Goal: Information Seeking & Learning: Learn about a topic

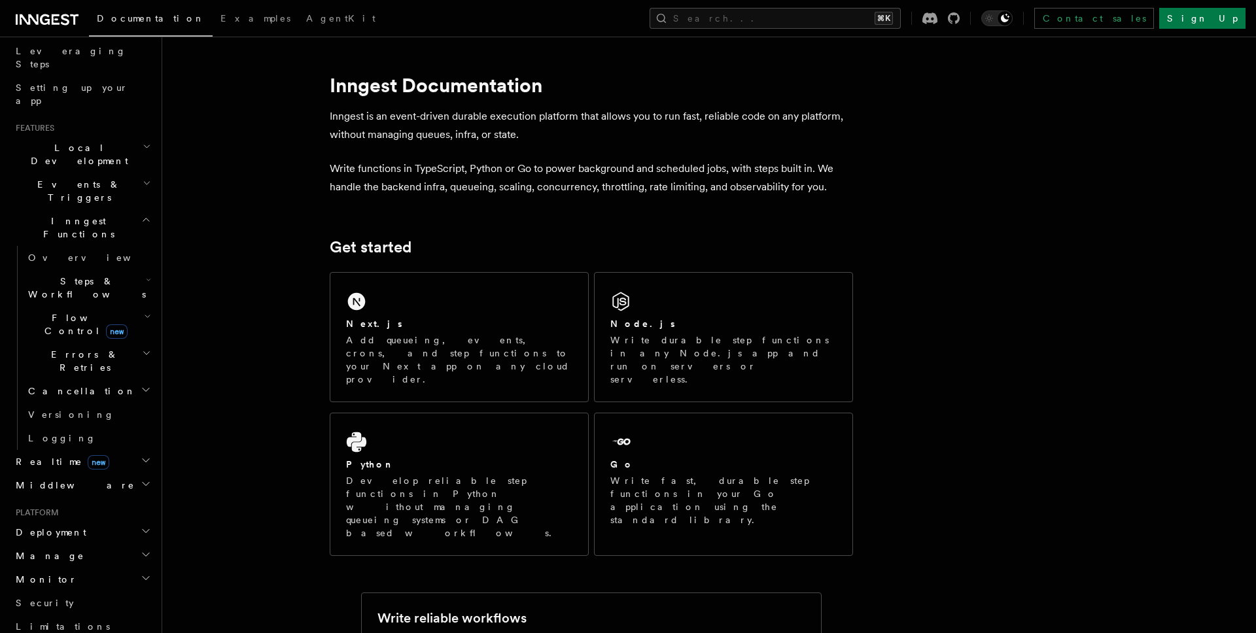
scroll to position [214, 0]
click at [129, 265] on h2 "Steps & Workflows" at bounding box center [88, 283] width 131 height 37
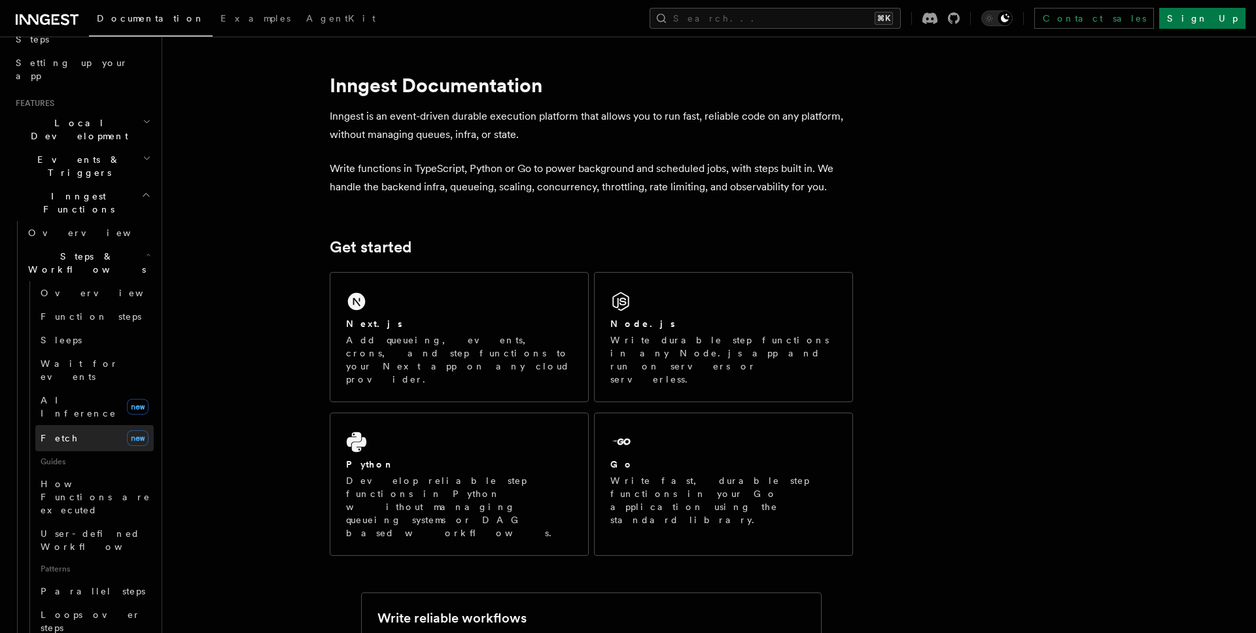
scroll to position [239, 0]
click at [94, 383] on link "AI Inference new" at bounding box center [94, 401] width 118 height 37
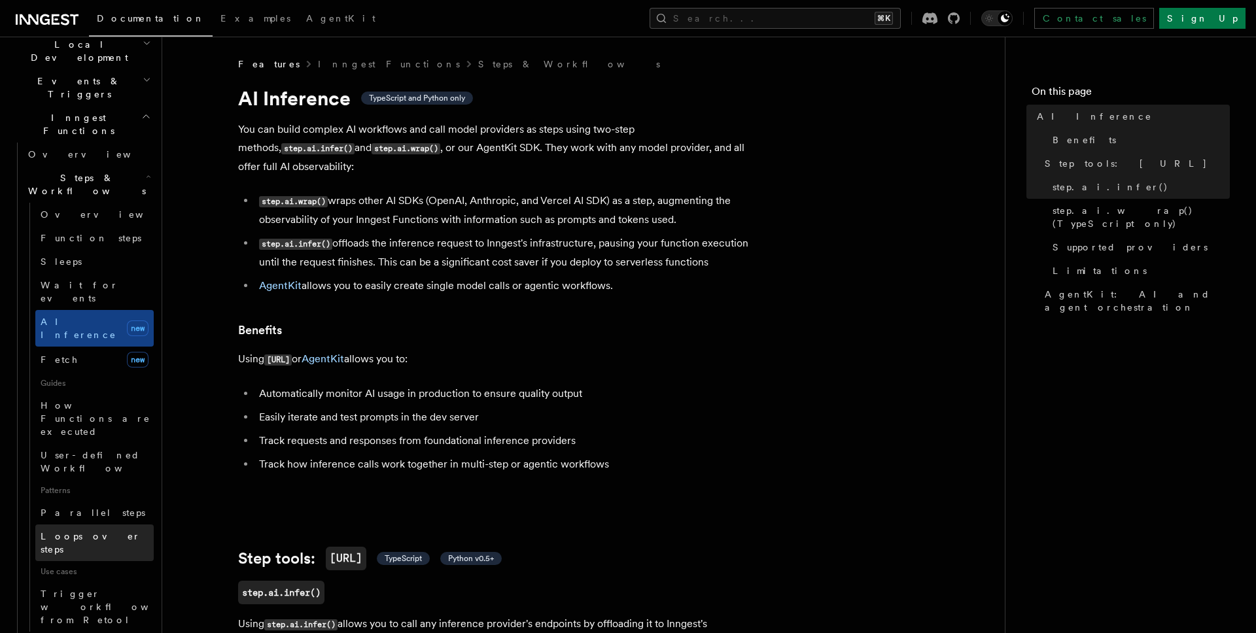
scroll to position [313, 0]
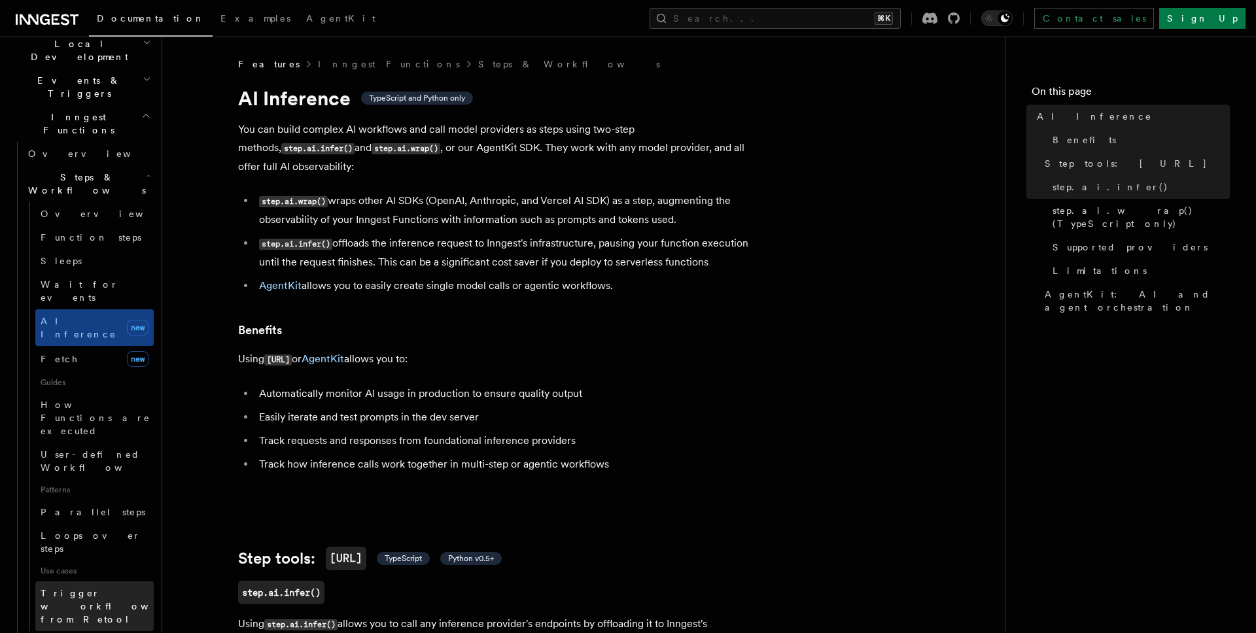
click at [127, 587] on span "Trigger workflows from Retool" at bounding box center [113, 606] width 144 height 39
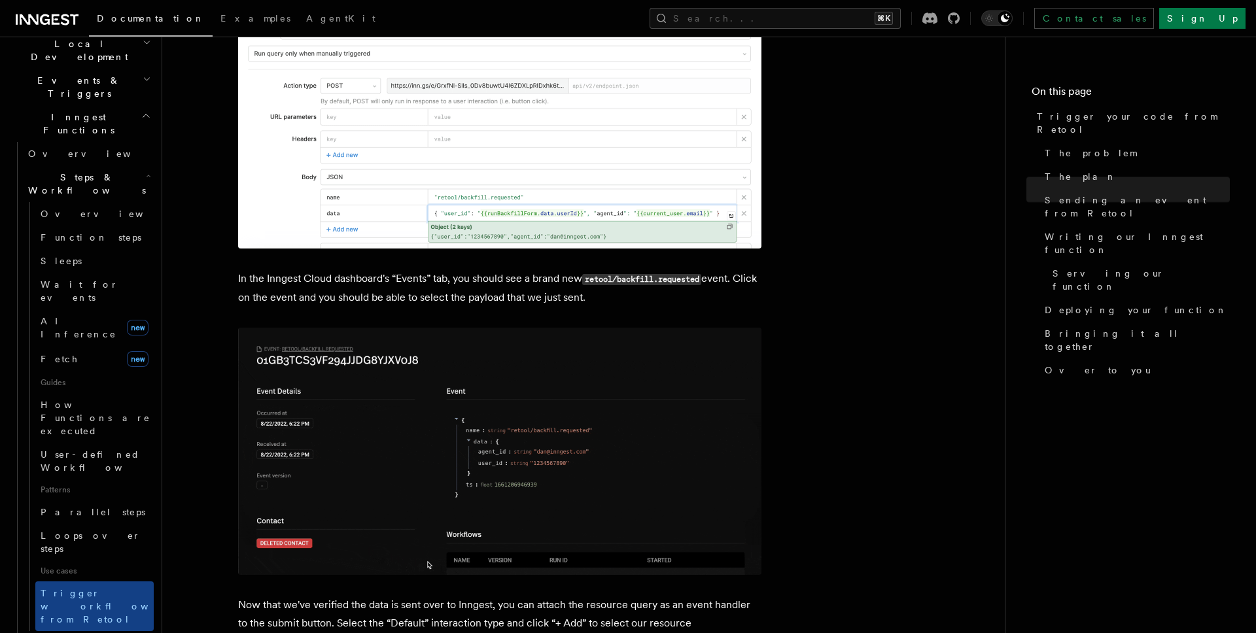
scroll to position [1635, 0]
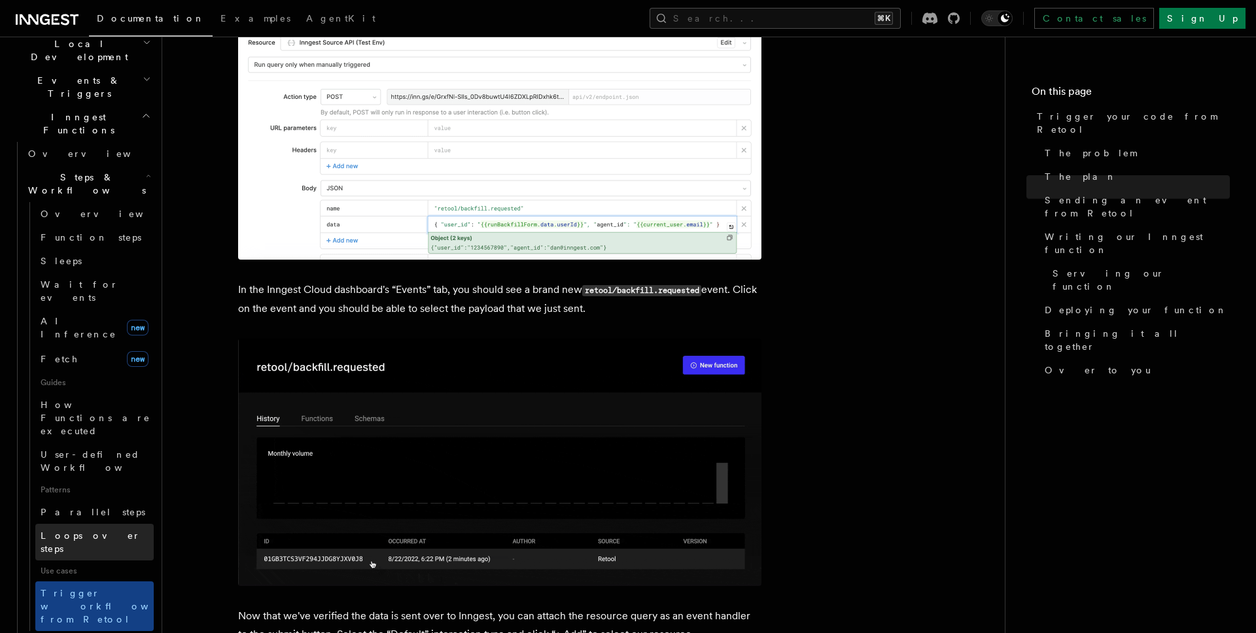
click at [106, 531] on span "Loops over steps" at bounding box center [91, 543] width 100 height 24
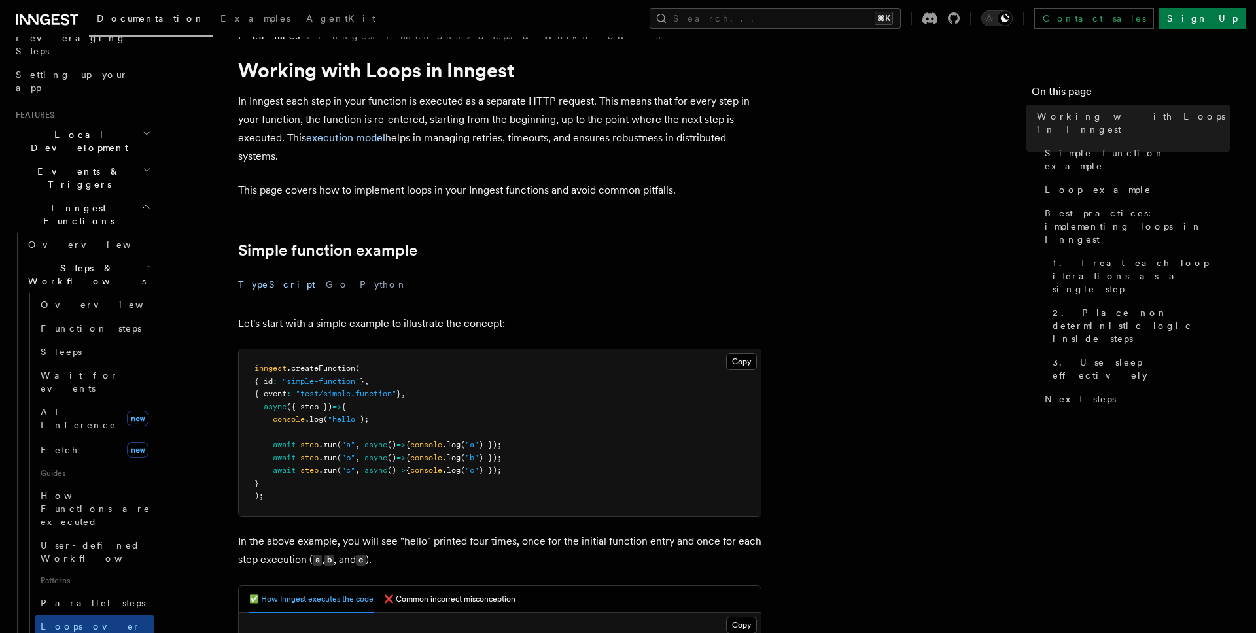
scroll to position [181, 0]
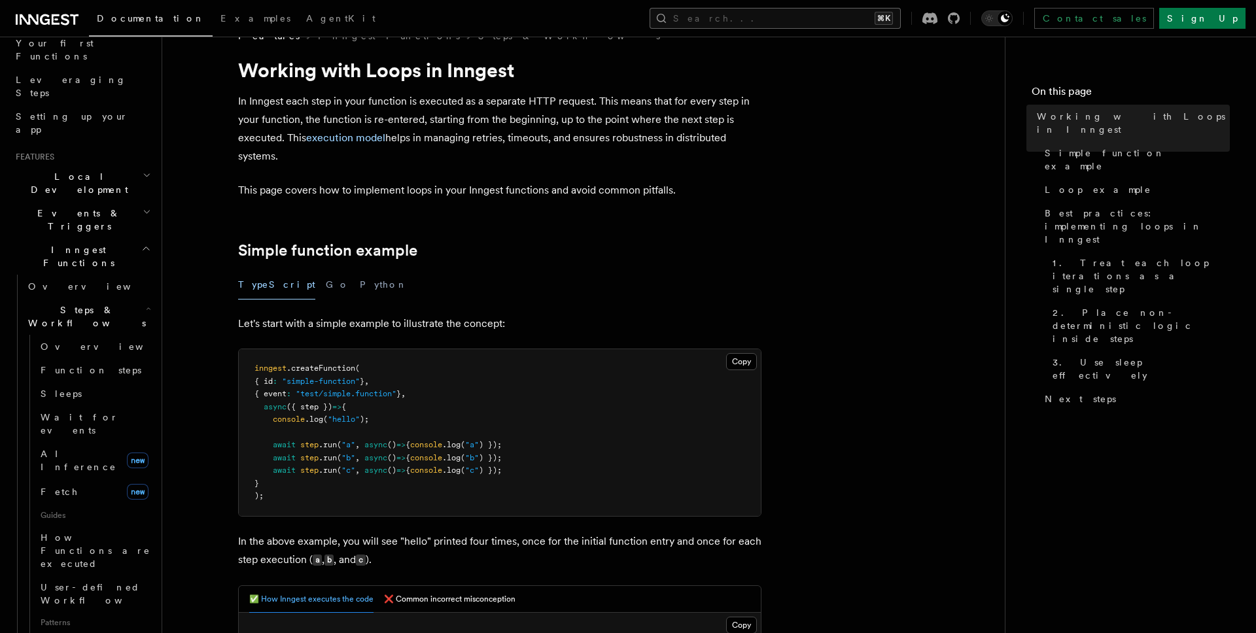
click at [771, 18] on button "Search... ⌘K" at bounding box center [775, 18] width 251 height 21
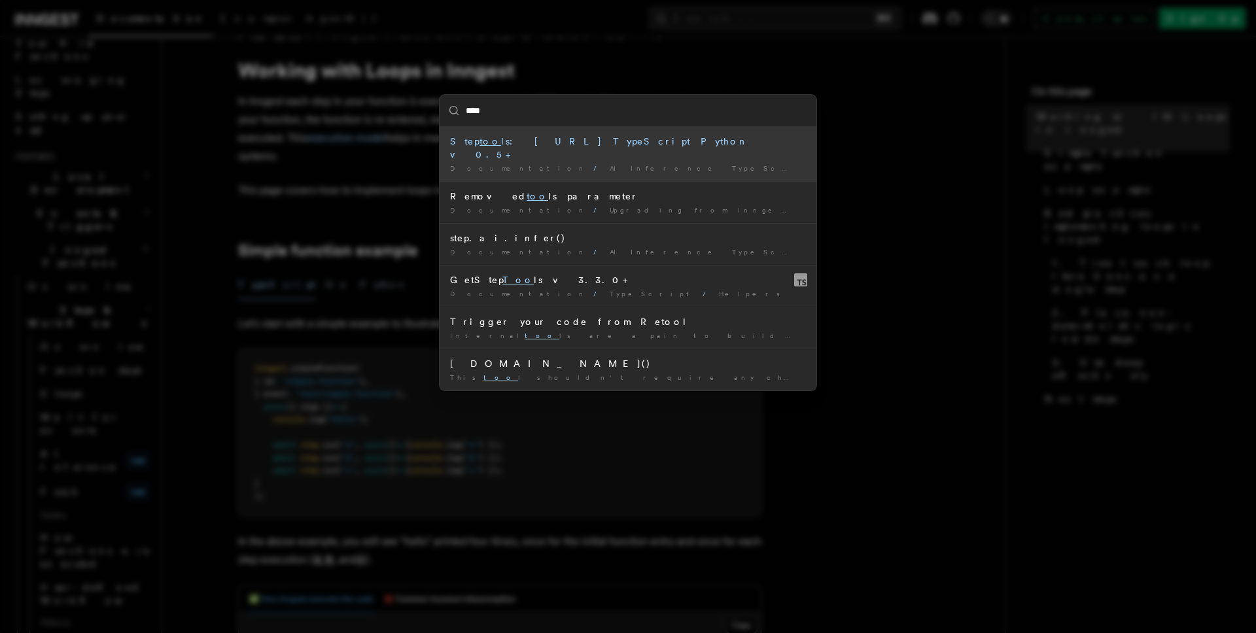
type input "*****"
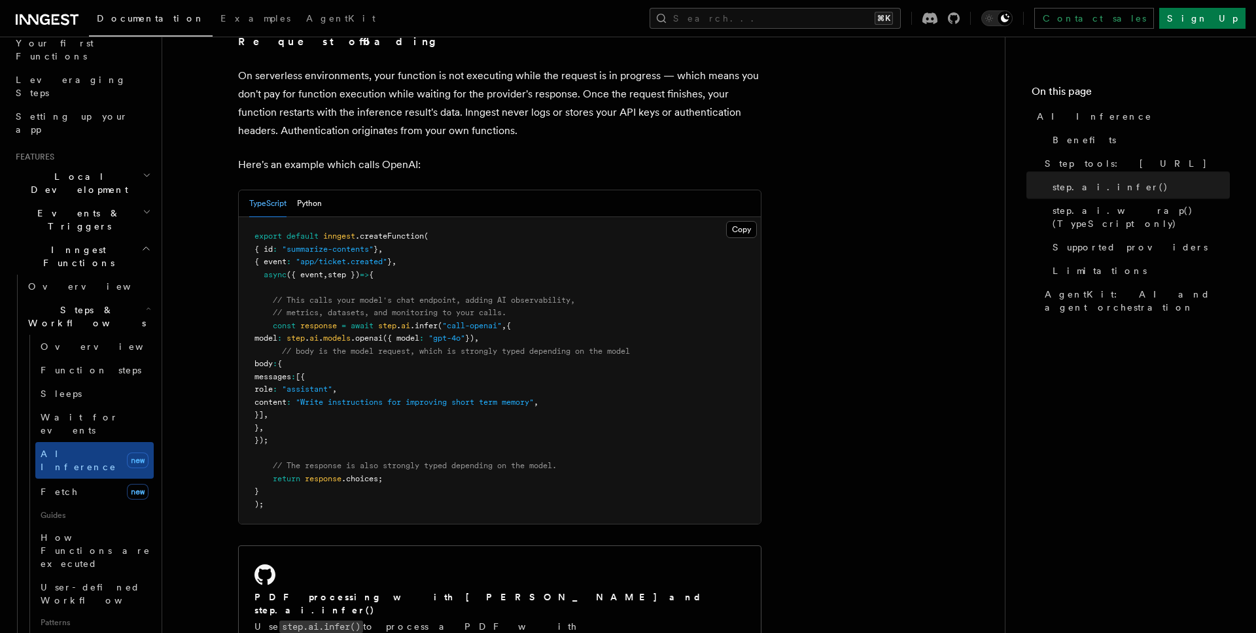
scroll to position [637, 0]
click at [599, 350] on pre "export default inngest .createFunction ( { id : "summarize-contents" } , { even…" at bounding box center [500, 368] width 522 height 307
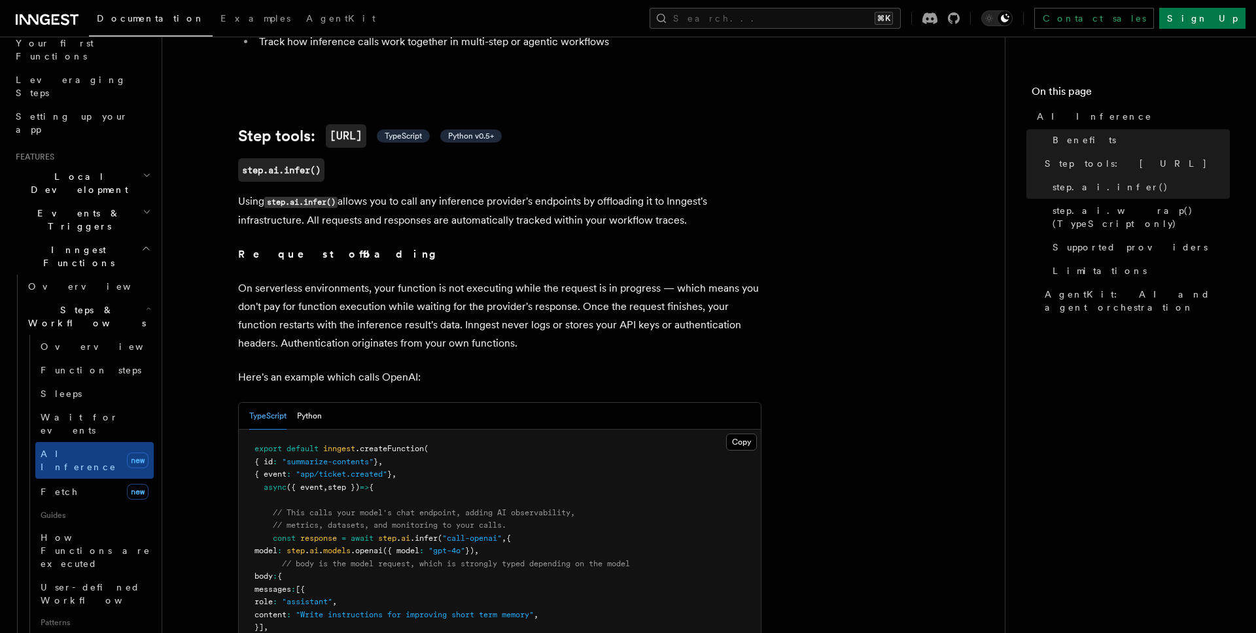
scroll to position [404, 0]
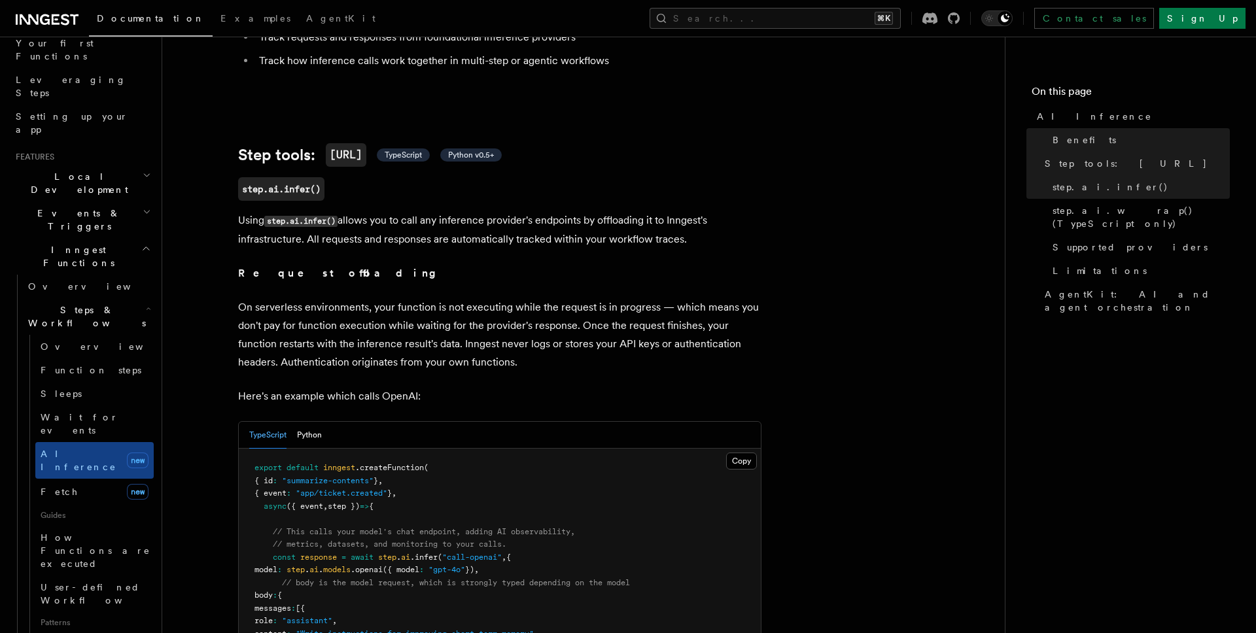
click at [599, 350] on p "On serverless environments, your function is not executing while the request is…" at bounding box center [499, 334] width 523 height 73
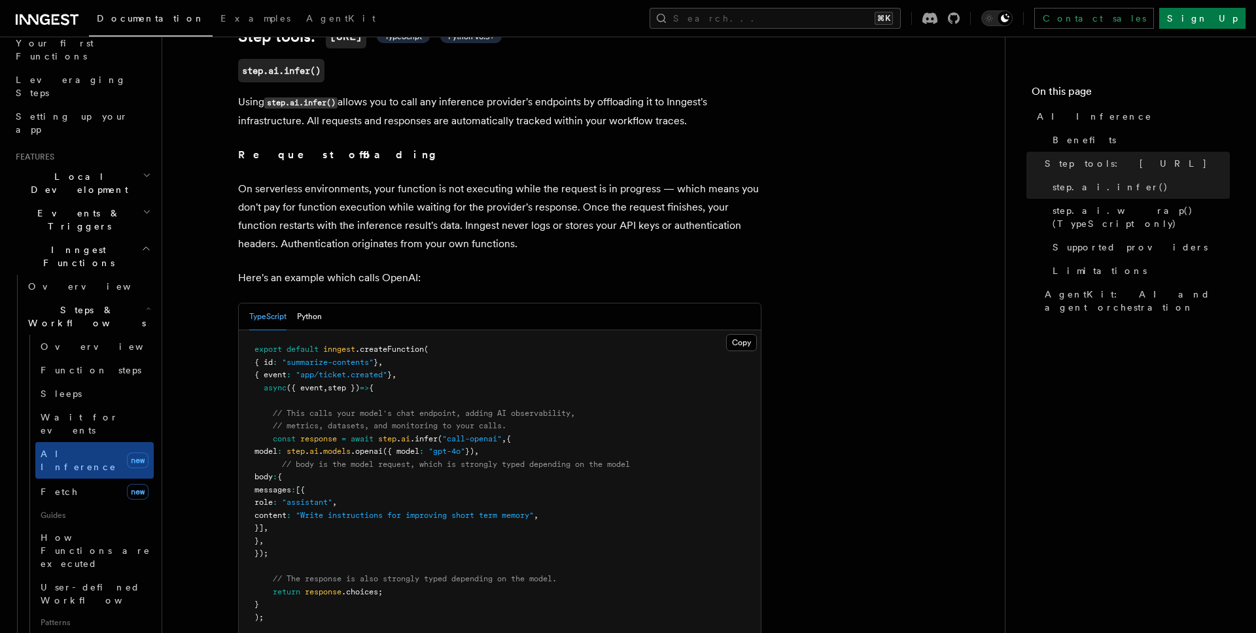
scroll to position [523, 0]
click at [691, 467] on pre "export default inngest .createFunction ( { id : "summarize-contents" } , { even…" at bounding box center [500, 483] width 522 height 307
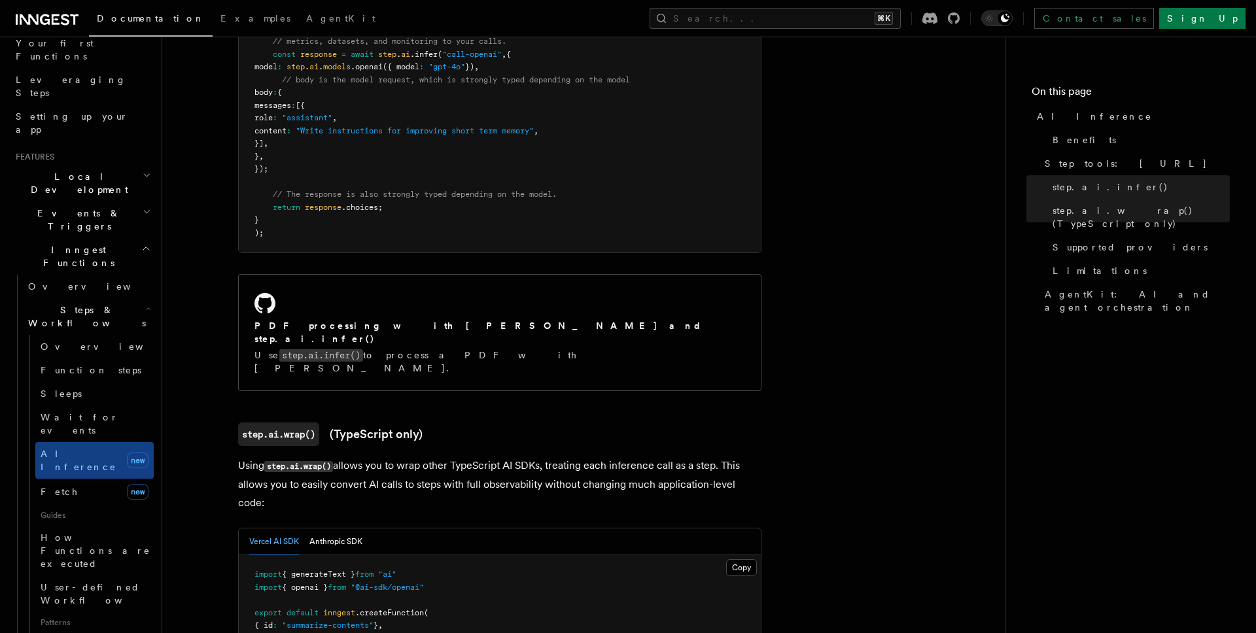
scroll to position [908, 0]
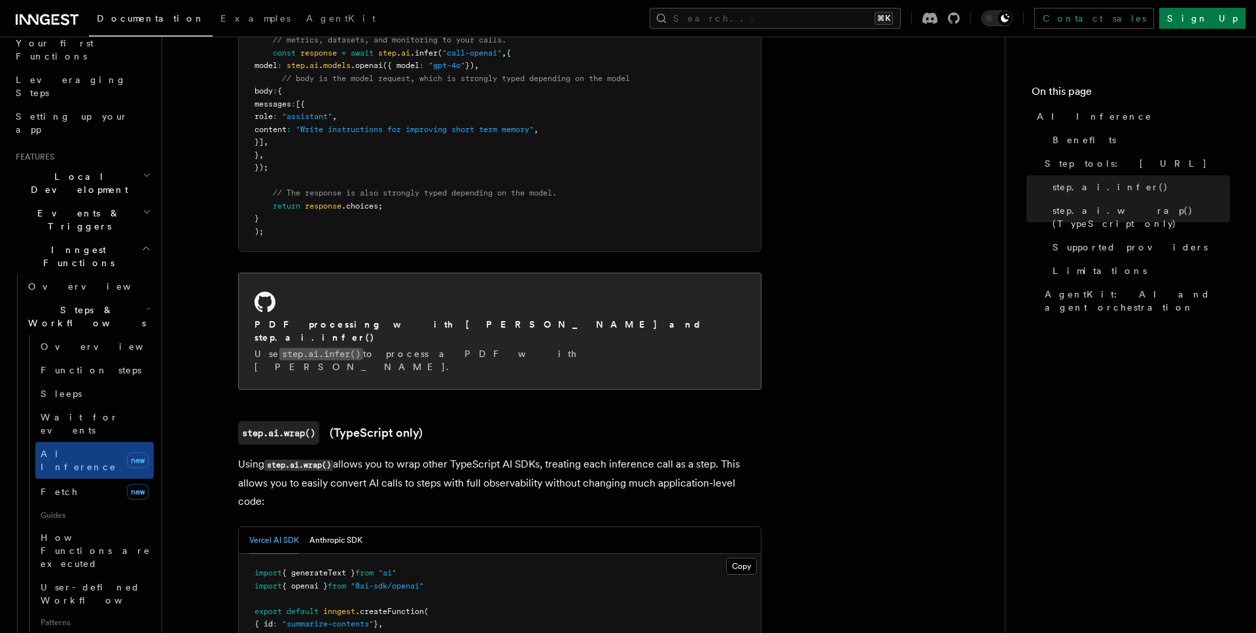
click at [417, 297] on div "PDF processing with [PERSON_NAME] and step.ai.infer() Use step.ai.infer() to pr…" at bounding box center [500, 331] width 522 height 116
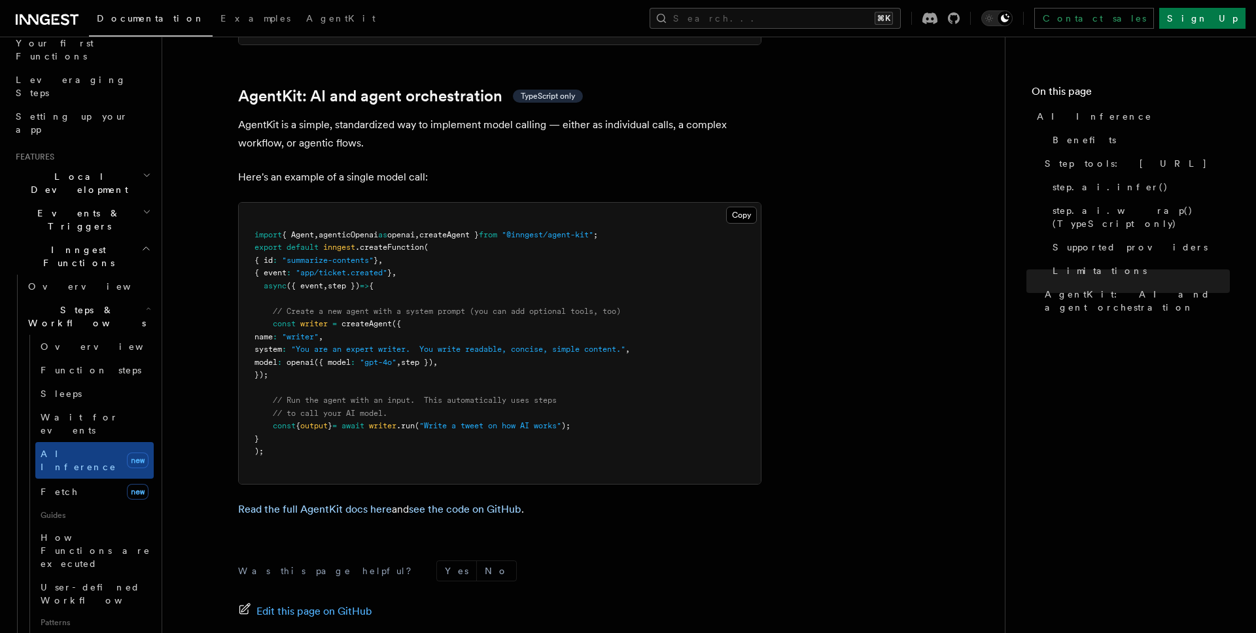
scroll to position [3826, 0]
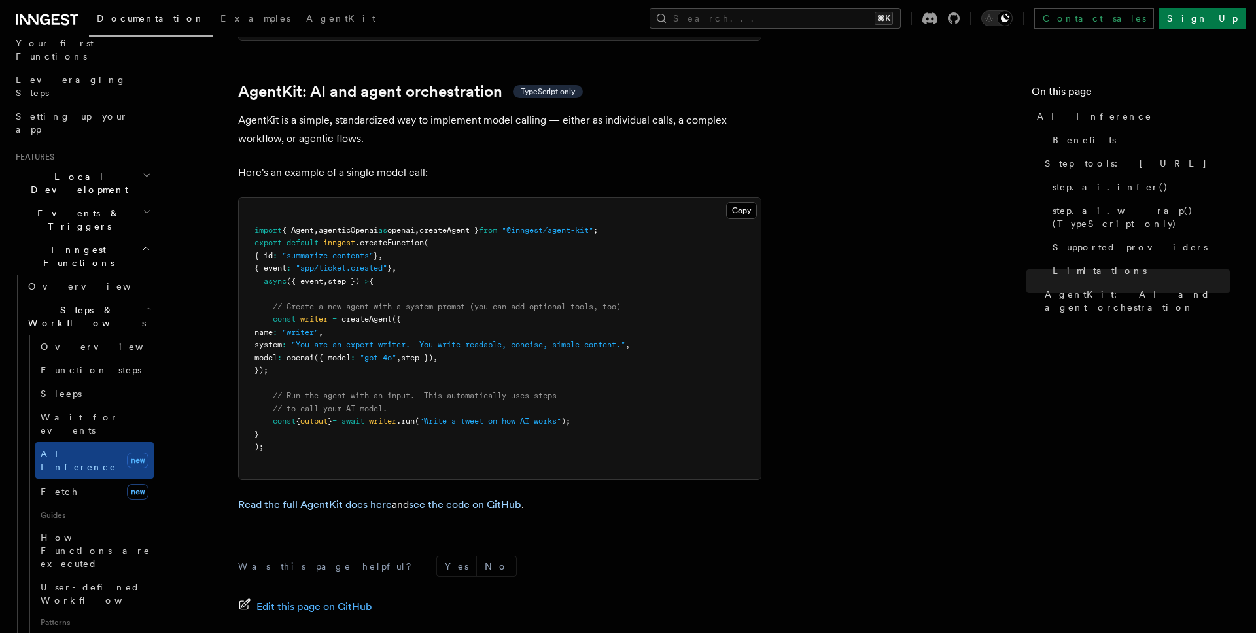
click at [321, 496] on p "Read the full AgentKit docs here and see the code on GitHub ." at bounding box center [499, 505] width 523 height 18
click at [320, 498] on link "Read the full AgentKit docs here" at bounding box center [315, 504] width 154 height 12
click at [437, 498] on link "see the code on GitHub" at bounding box center [465, 504] width 113 height 12
